Goal: Find specific page/section: Find specific page/section

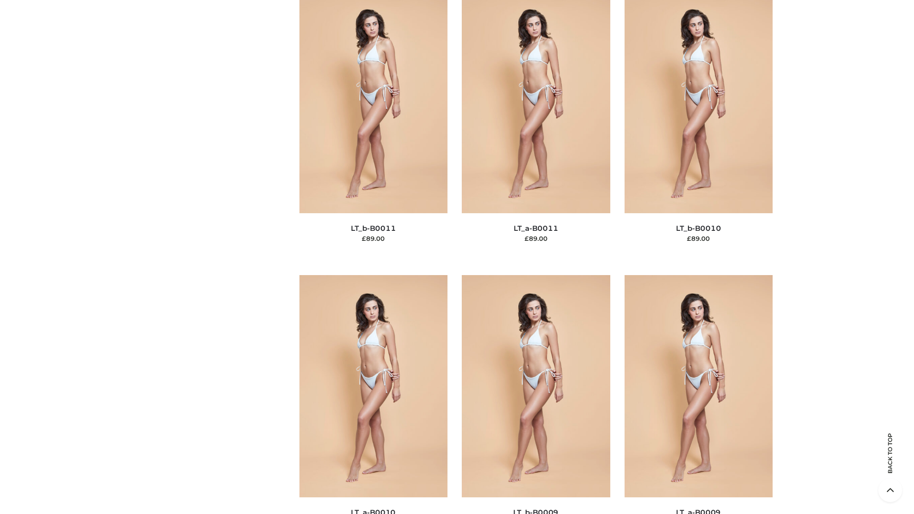
scroll to position [4277, 0]
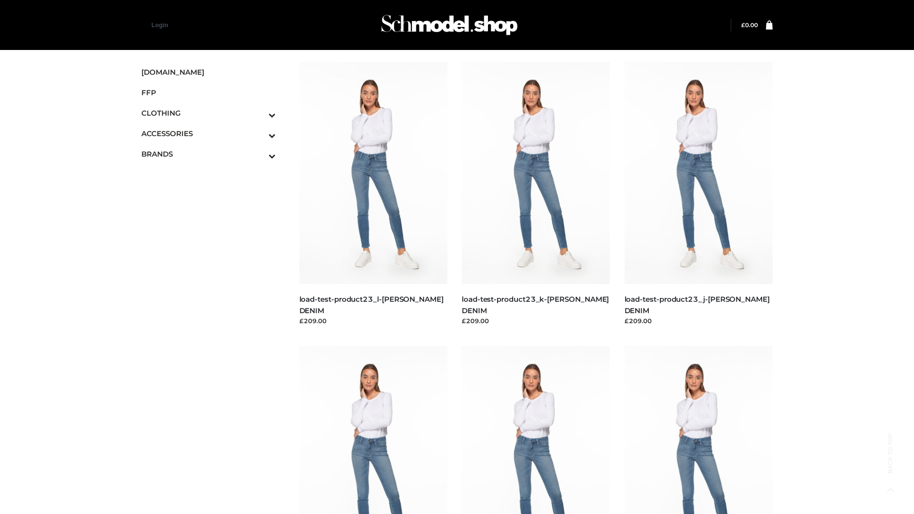
scroll to position [835, 0]
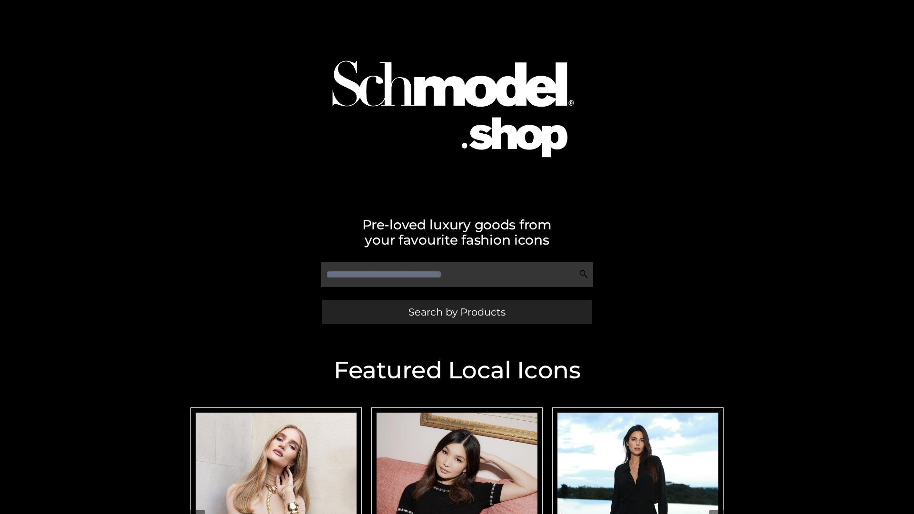
click at [457, 312] on span "Search by Products" at bounding box center [457, 312] width 97 height 10
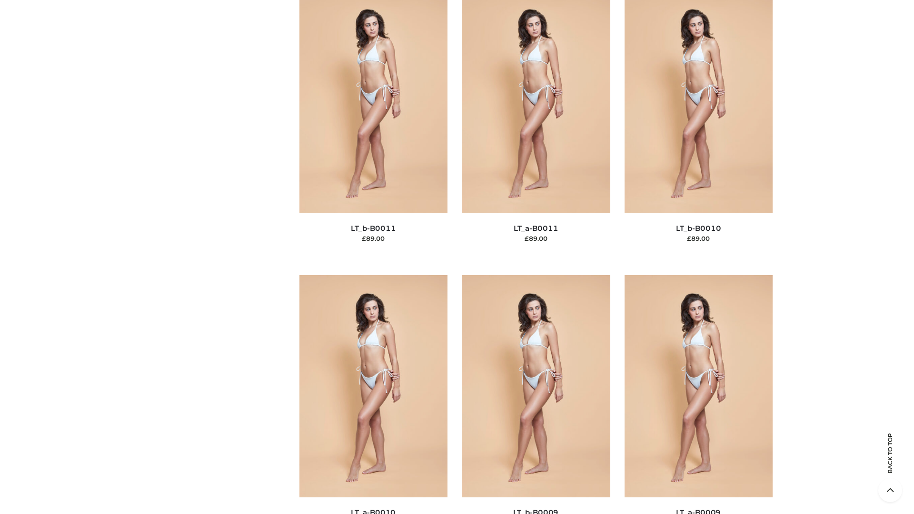
scroll to position [4277, 0]
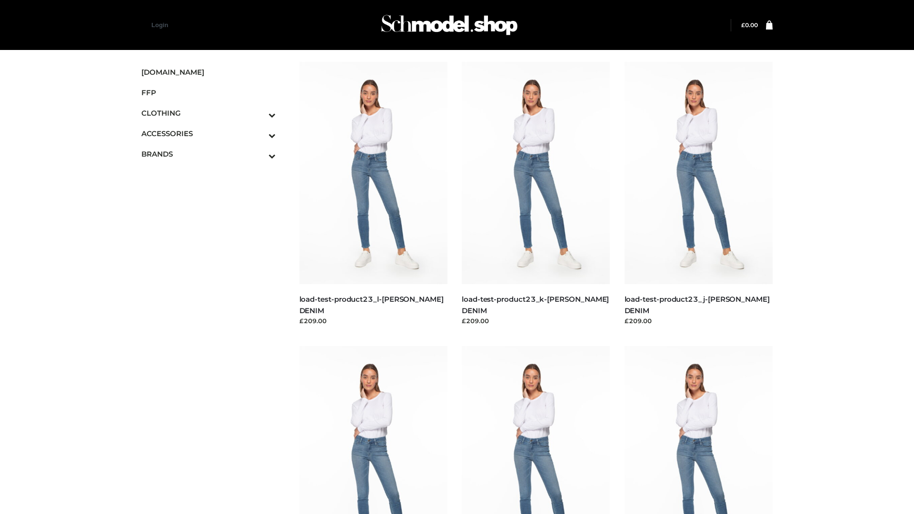
scroll to position [835, 0]
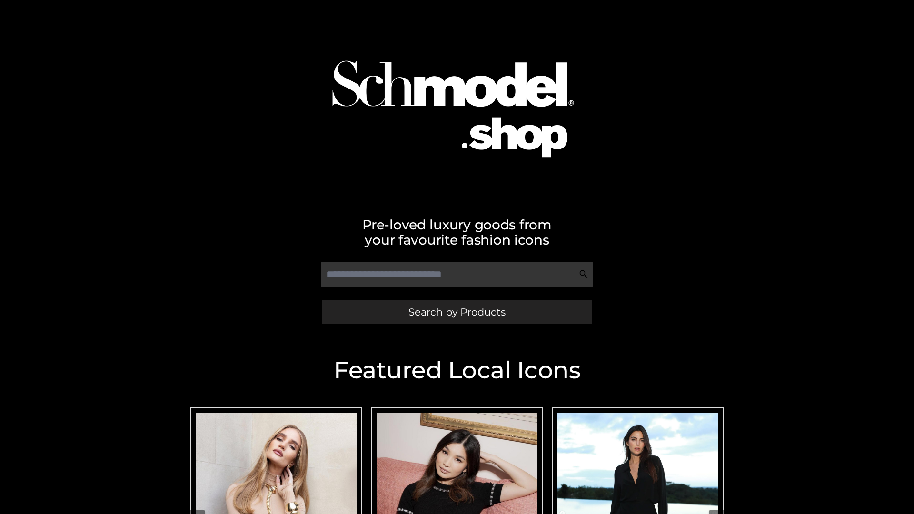
click at [457, 312] on span "Search by Products" at bounding box center [457, 312] width 97 height 10
